Goal: Information Seeking & Learning: Find contact information

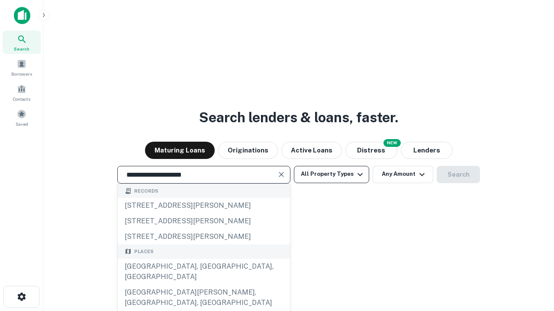
click at [203, 285] on div "[GEOGRAPHIC_DATA], [GEOGRAPHIC_DATA], [GEOGRAPHIC_DATA]" at bounding box center [204, 272] width 172 height 26
type input "**********"
click at [331, 174] on button "All Property Types" at bounding box center [331, 174] width 75 height 17
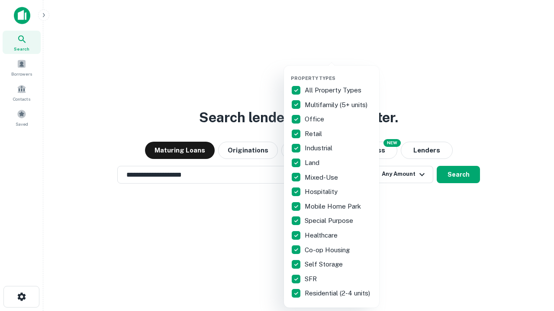
click at [338, 73] on button "button" at bounding box center [338, 73] width 95 height 0
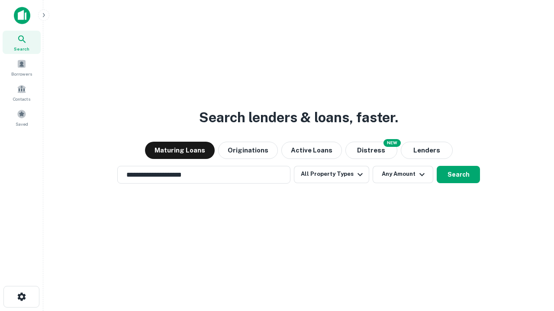
scroll to position [13, 0]
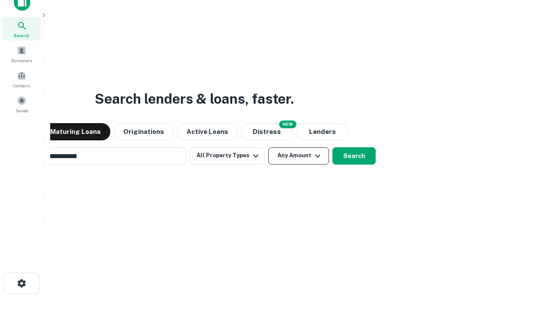
click at [268, 147] on button "Any Amount" at bounding box center [298, 155] width 61 height 17
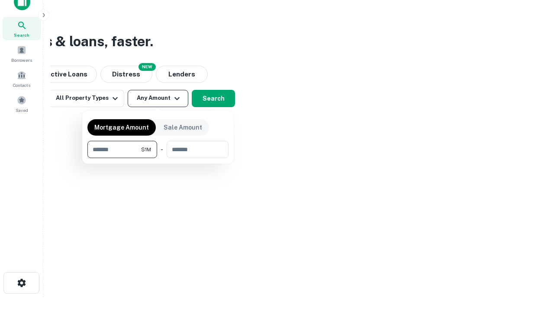
type input "*******"
click at [158, 158] on button "button" at bounding box center [157, 158] width 141 height 0
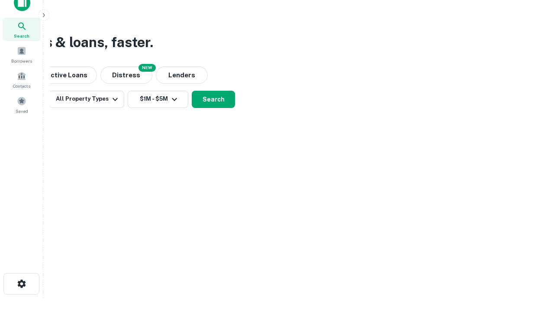
scroll to position [5, 160]
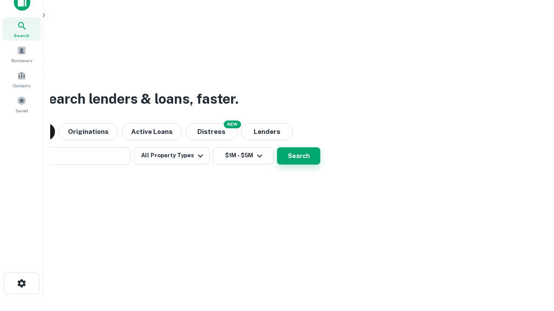
click at [277, 147] on button "Search" at bounding box center [298, 155] width 43 height 17
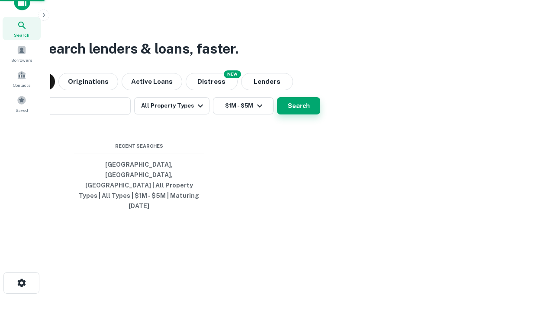
scroll to position [23, 245]
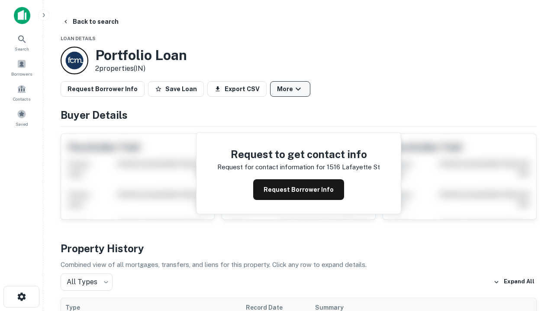
click at [290, 89] on button "More" at bounding box center [290, 89] width 40 height 16
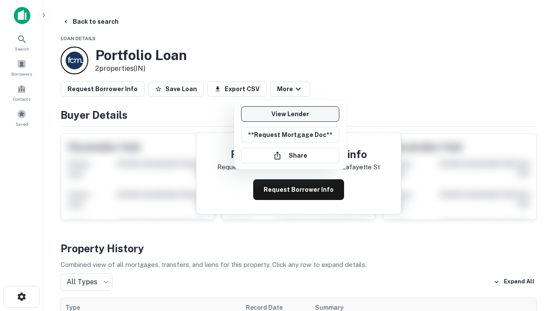
click at [290, 114] on link "View Lender" at bounding box center [290, 114] width 98 height 16
